Goal: Check status

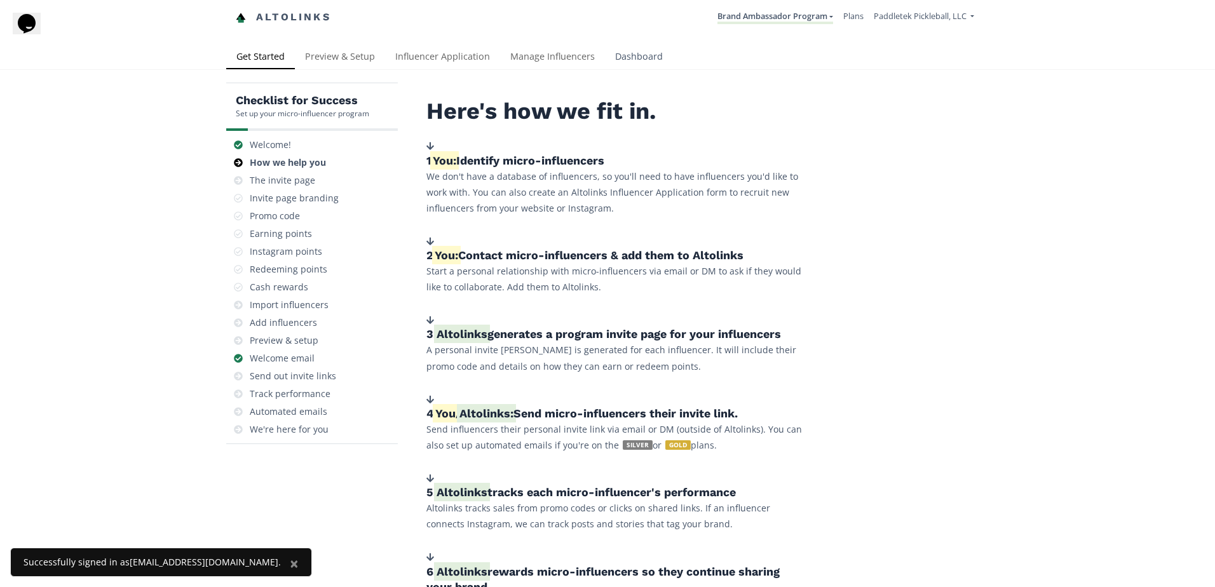
click at [624, 53] on link "Dashboard" at bounding box center [639, 57] width 68 height 25
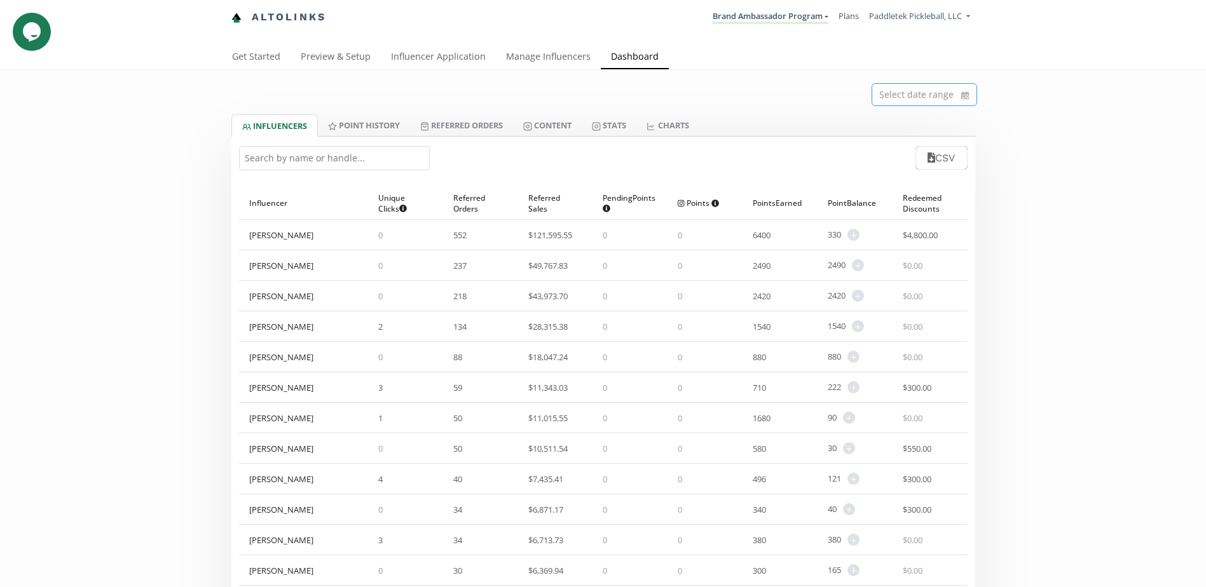
click at [971, 94] on input at bounding box center [924, 95] width 104 height 22
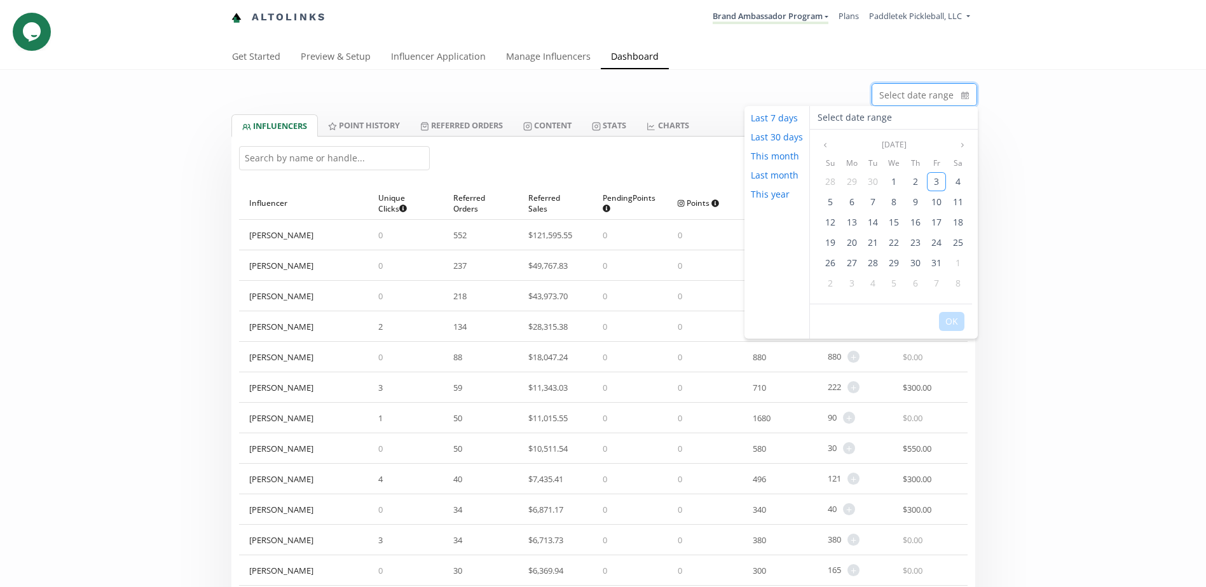
click at [367, 158] on input "text" at bounding box center [334, 158] width 191 height 24
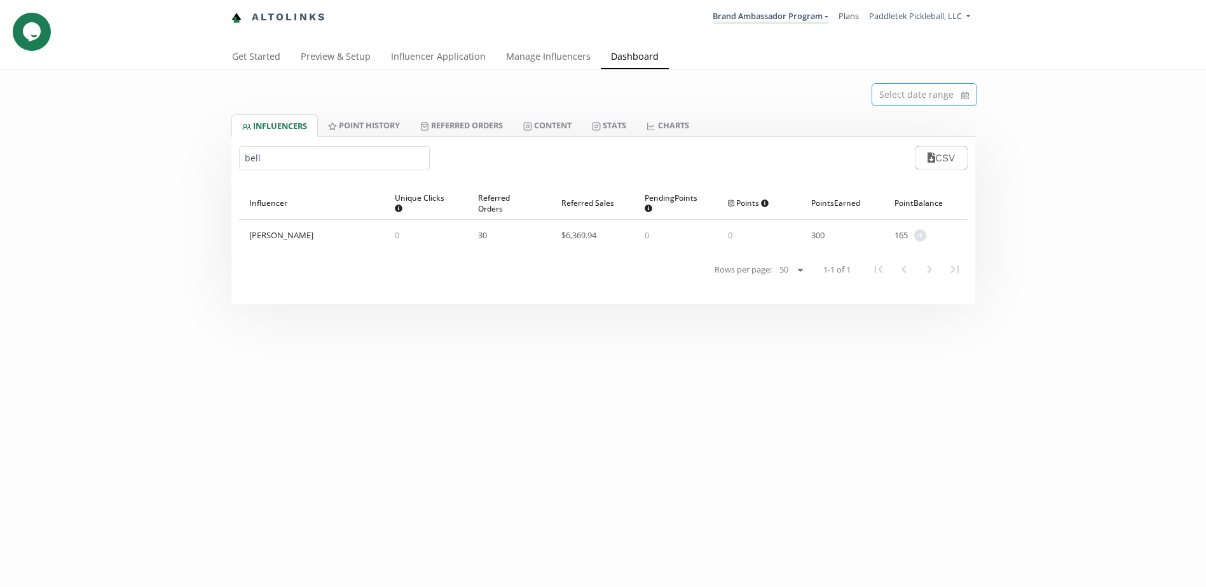
type input "bell"
click at [967, 90] on icon "calendar" at bounding box center [965, 95] width 8 height 13
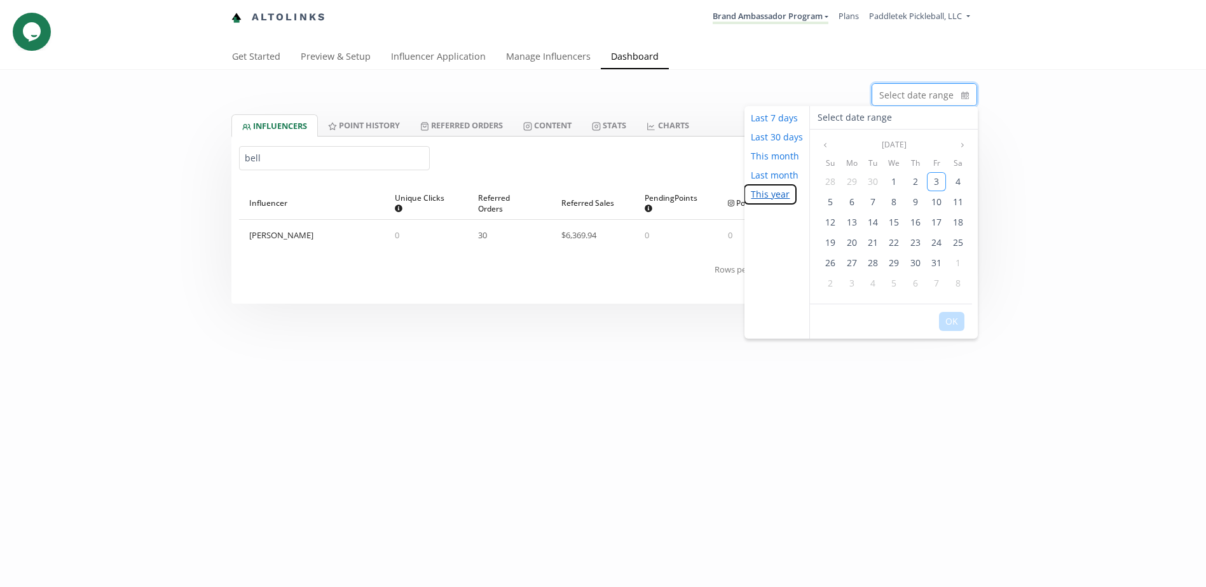
click at [779, 195] on button "This year" at bounding box center [769, 194] width 51 height 19
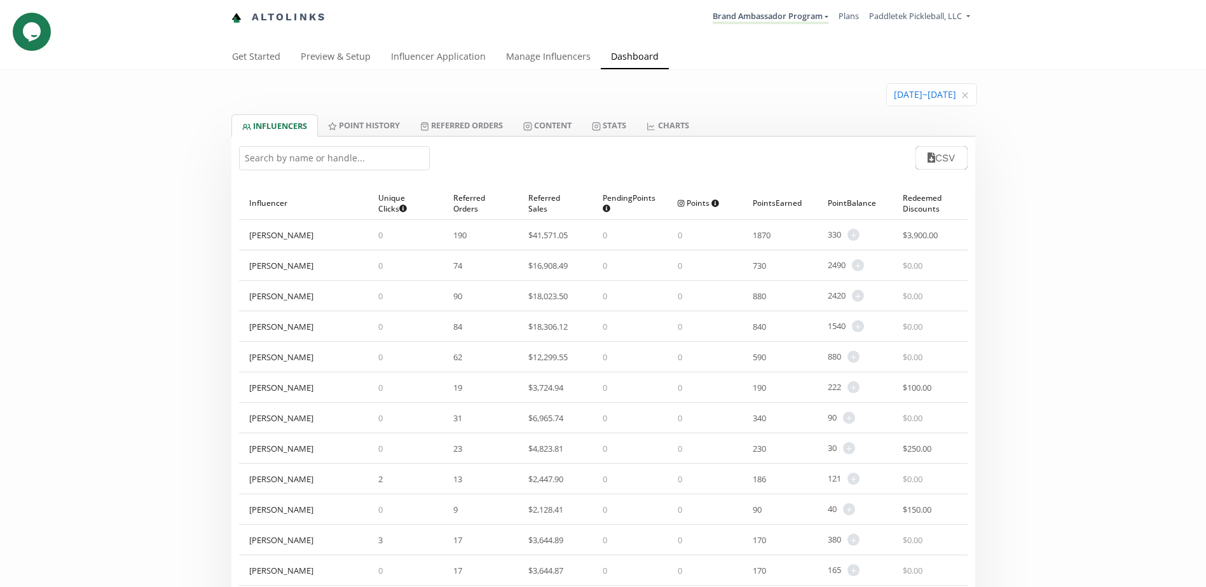
click at [331, 160] on input "text" at bounding box center [334, 158] width 191 height 24
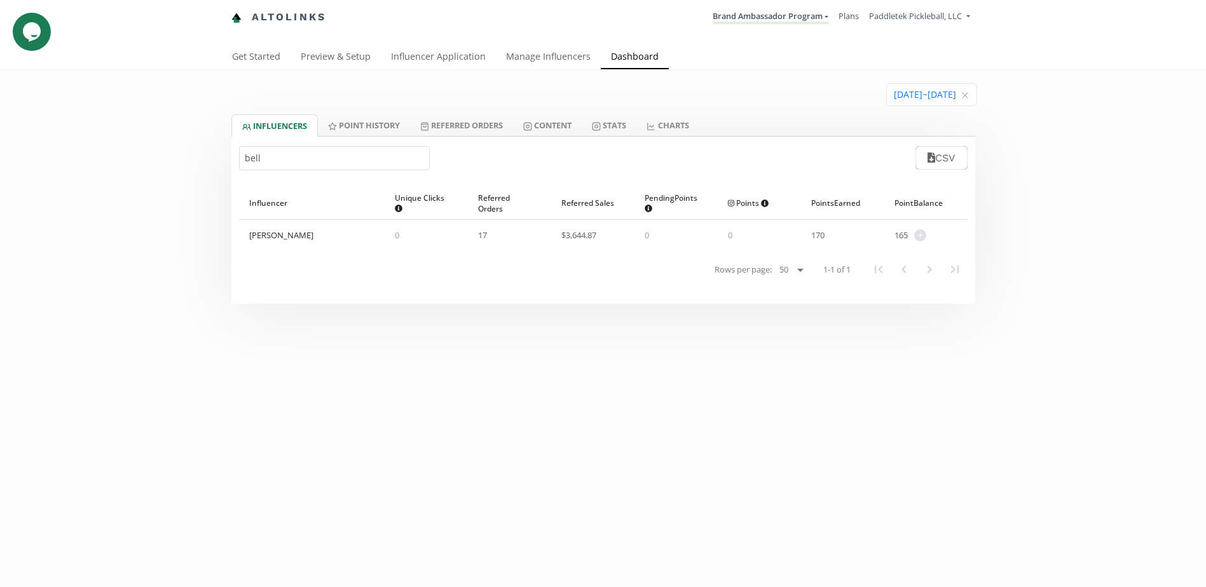
drag, startPoint x: 286, startPoint y: 158, endPoint x: 75, endPoint y: 156, distance: 211.0
click at [113, 157] on div "[DATE] ~ [DATE] INFLUENCERS Point HISTORY Referred Orders Content Stats CHARTS …" at bounding box center [603, 187] width 1206 height 234
type input "lo"
